Goal: Information Seeking & Learning: Find specific page/section

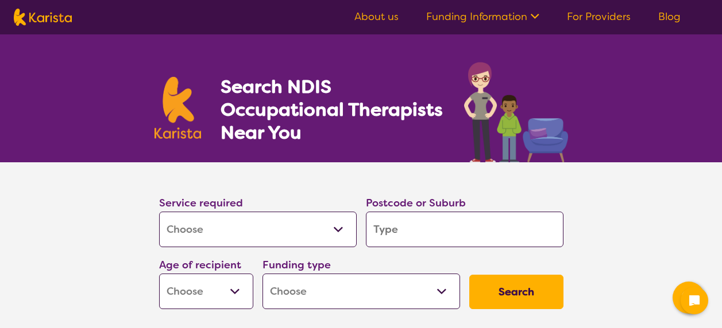
select select "[MEDICAL_DATA]"
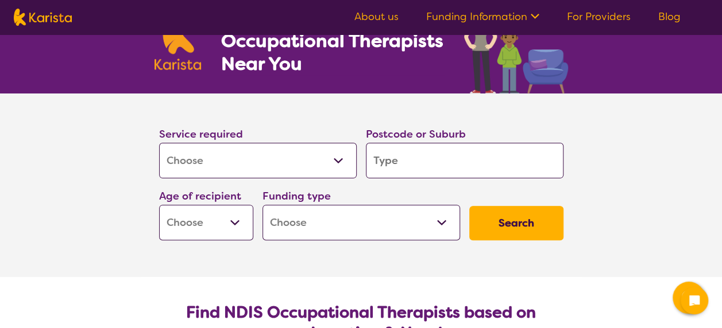
click at [404, 160] on input "search" at bounding box center [464, 161] width 197 height 36
type input "2"
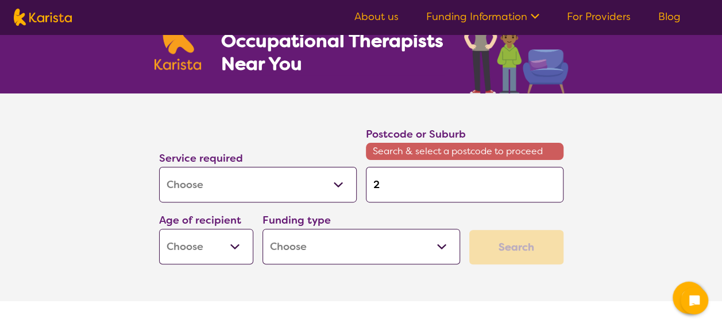
type input "21"
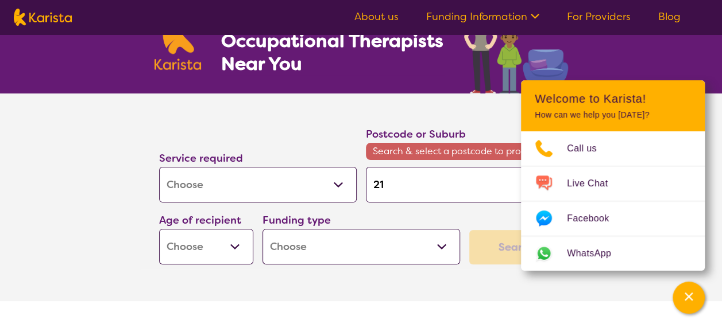
type input "215"
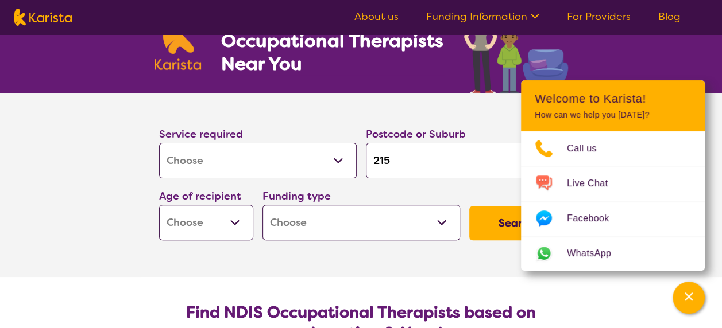
type input "2154"
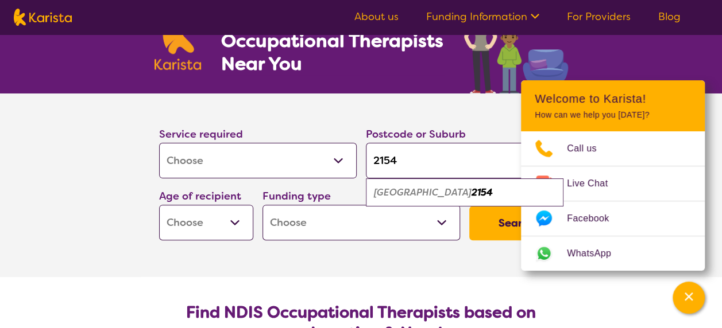
type input "2154"
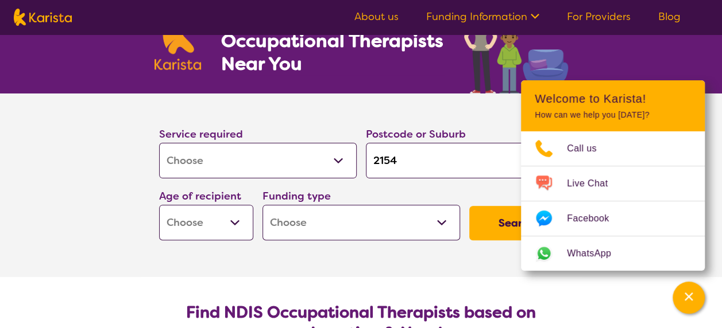
click at [300, 220] on select "Home Care Package (HCP) National Disability Insurance Scheme (NDIS) I don't know" at bounding box center [360, 223] width 197 height 36
select select "NDIS"
click at [262, 205] on select "Home Care Package (HCP) National Disability Insurance Scheme (NDIS) I don't know" at bounding box center [360, 223] width 197 height 36
select select "NDIS"
click at [309, 160] on select "Allied Health Assistant Assessment ([MEDICAL_DATA] or [MEDICAL_DATA]) Behaviour…" at bounding box center [257, 161] width 197 height 36
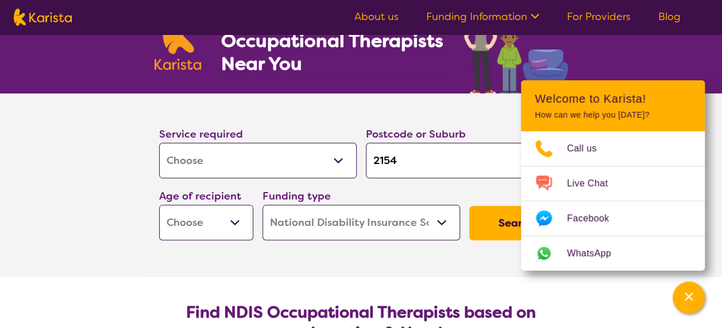
click at [159, 143] on select "Allied Health Assistant Assessment ([MEDICAL_DATA] or [MEDICAL_DATA]) Behaviour…" at bounding box center [257, 161] width 197 height 36
click at [489, 227] on button "Search" at bounding box center [516, 223] width 94 height 34
click at [192, 213] on select "Early Childhood - 0 to 9 Child - 10 to 11 Adolescent - 12 to 17 Adult - 18 to 6…" at bounding box center [206, 223] width 94 height 36
select select "AS"
click at [159, 205] on select "Early Childhood - 0 to 9 Child - 10 to 11 Adolescent - 12 to 17 Adult - 18 to 6…" at bounding box center [206, 223] width 94 height 36
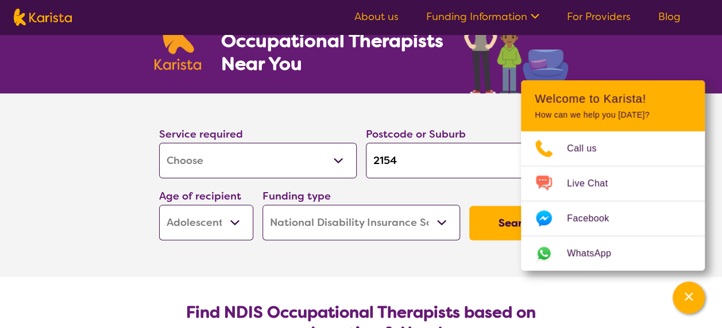
select select "AS"
click at [222, 220] on select "Early Childhood - 0 to 9 Child - 10 to 11 Adolescent - 12 to 17 Adult - 18 to 6…" at bounding box center [206, 223] width 94 height 36
select select "AD"
click at [159, 205] on select "Early Childhood - 0 to 9 Child - 10 to 11 Adolescent - 12 to 17 Adult - 18 to 6…" at bounding box center [206, 223] width 94 height 36
select select "AD"
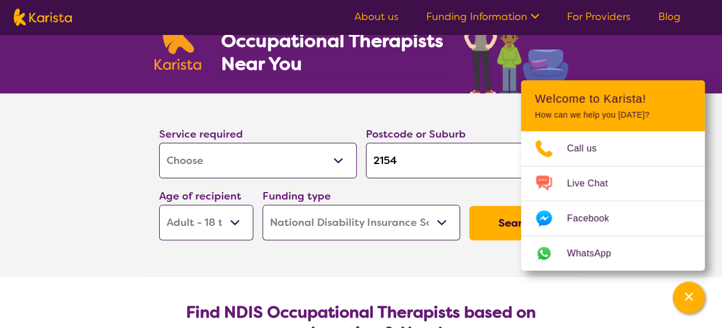
click at [490, 220] on button "Search" at bounding box center [516, 223] width 94 height 34
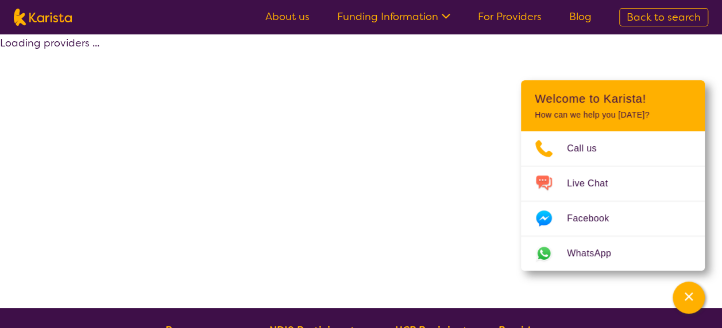
select select "by_score"
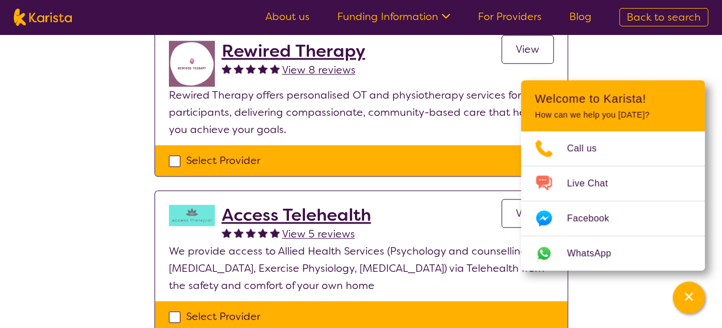
scroll to position [488, 0]
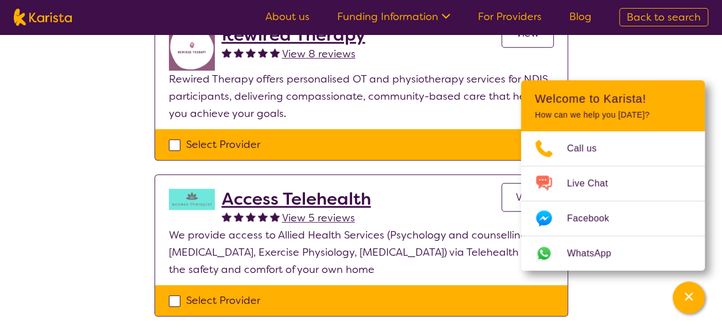
select select "[MEDICAL_DATA]"
select select "AD"
select select "NDIS"
select select "[MEDICAL_DATA]"
select select "AD"
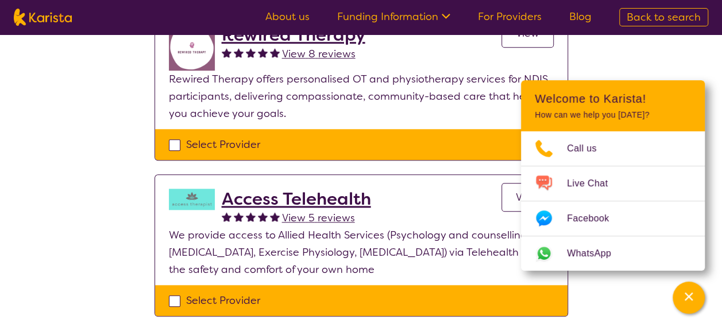
select select "NDIS"
